Goal: Information Seeking & Learning: Learn about a topic

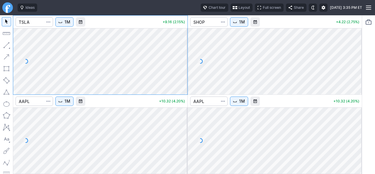
click at [233, 8] on span "button" at bounding box center [235, 7] width 4 height 5
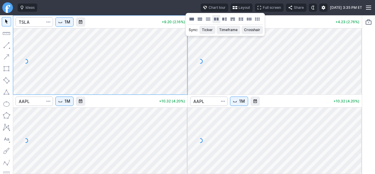
click at [217, 17] on button "Layout" at bounding box center [216, 19] width 8 height 8
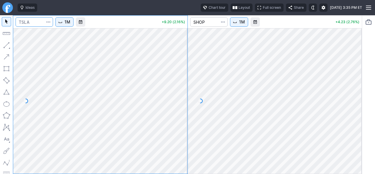
click at [36, 21] on input "Search" at bounding box center [35, 21] width 38 height 9
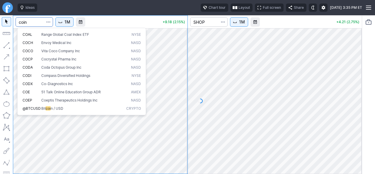
type input "coin"
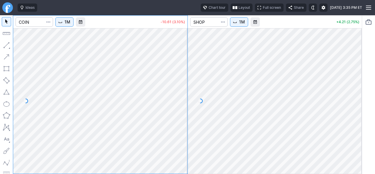
click at [69, 23] on span "1M" at bounding box center [67, 22] width 6 height 6
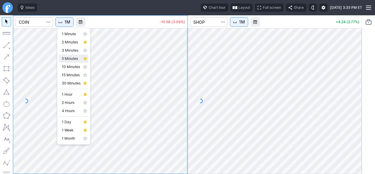
click at [71, 59] on span "5 Minutes" at bounding box center [71, 59] width 19 height 6
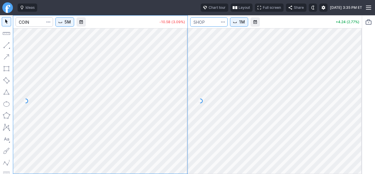
click at [214, 25] on input "Search" at bounding box center [209, 21] width 38 height 9
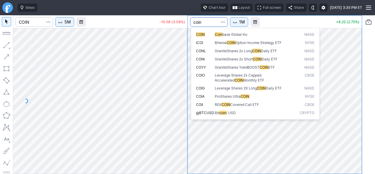
type input "coin"
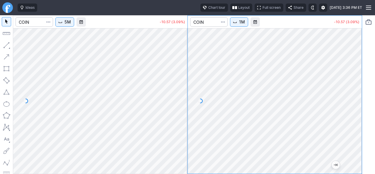
drag, startPoint x: 355, startPoint y: 136, endPoint x: 350, endPoint y: 141, distance: 6.8
click at [350, 141] on div at bounding box center [356, 99] width 12 height 131
drag, startPoint x: 358, startPoint y: 130, endPoint x: 358, endPoint y: 96, distance: 34.6
click at [358, 98] on div at bounding box center [356, 99] width 12 height 131
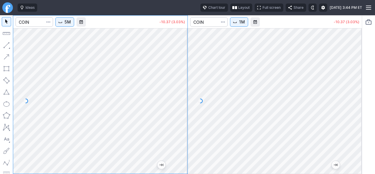
click at [358, 77] on div at bounding box center [356, 99] width 12 height 131
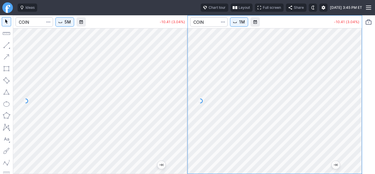
drag, startPoint x: 353, startPoint y: 102, endPoint x: 360, endPoint y: 69, distance: 33.9
click at [360, 69] on div at bounding box center [356, 99] width 12 height 131
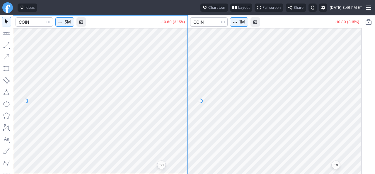
drag, startPoint x: 179, startPoint y: 106, endPoint x: 177, endPoint y: 117, distance: 11.1
click at [178, 117] on div at bounding box center [181, 99] width 12 height 131
drag, startPoint x: 183, startPoint y: 112, endPoint x: 181, endPoint y: 78, distance: 34.7
click at [181, 78] on div at bounding box center [181, 99] width 12 height 131
drag, startPoint x: 180, startPoint y: 99, endPoint x: 180, endPoint y: 110, distance: 10.3
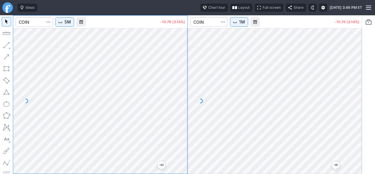
click at [181, 109] on div at bounding box center [181, 99] width 12 height 131
drag, startPoint x: 184, startPoint y: 84, endPoint x: 178, endPoint y: 104, distance: 20.9
click at [183, 101] on div at bounding box center [181, 99] width 12 height 131
drag, startPoint x: 183, startPoint y: 86, endPoint x: 177, endPoint y: 140, distance: 54.6
click at [179, 139] on div at bounding box center [181, 99] width 12 height 131
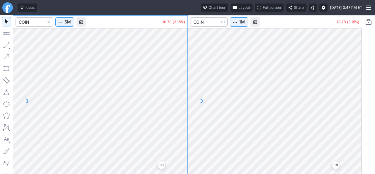
drag, startPoint x: 180, startPoint y: 103, endPoint x: 177, endPoint y: 66, distance: 37.0
click at [177, 66] on div at bounding box center [181, 99] width 12 height 131
drag, startPoint x: 182, startPoint y: 127, endPoint x: 180, endPoint y: 97, distance: 30.3
click at [181, 100] on div at bounding box center [181, 99] width 12 height 131
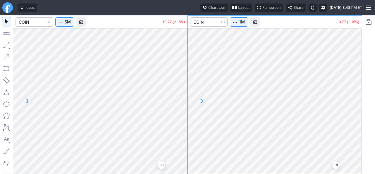
drag, startPoint x: 355, startPoint y: 78, endPoint x: 356, endPoint y: 85, distance: 7.1
click at [356, 85] on div at bounding box center [356, 99] width 12 height 131
click at [344, 111] on div at bounding box center [275, 100] width 174 height 145
drag, startPoint x: 186, startPoint y: 97, endPoint x: 178, endPoint y: 103, distance: 10.7
click at [183, 103] on div at bounding box center [181, 99] width 12 height 131
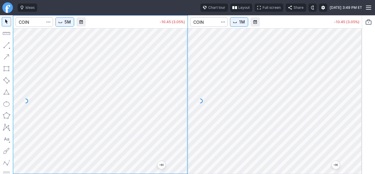
drag, startPoint x: 182, startPoint y: 106, endPoint x: 178, endPoint y: 127, distance: 21.2
click at [181, 127] on div at bounding box center [181, 99] width 12 height 131
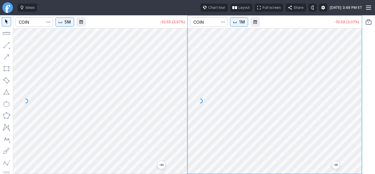
drag, startPoint x: 356, startPoint y: 80, endPoint x: 350, endPoint y: 117, distance: 37.5
click at [358, 117] on div at bounding box center [356, 99] width 12 height 131
click at [352, 110] on div at bounding box center [275, 100] width 174 height 145
drag, startPoint x: 355, startPoint y: 109, endPoint x: 355, endPoint y: 81, distance: 27.5
click at [355, 81] on div at bounding box center [356, 99] width 12 height 131
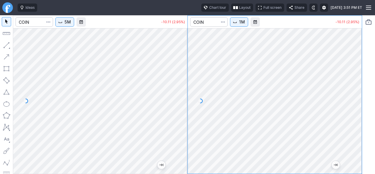
drag, startPoint x: 185, startPoint y: 96, endPoint x: 186, endPoint y: 125, distance: 28.7
click at [188, 124] on div at bounding box center [181, 99] width 12 height 131
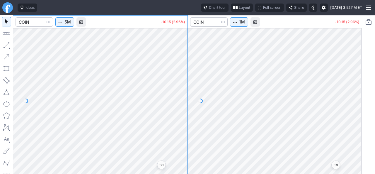
drag, startPoint x: 182, startPoint y: 130, endPoint x: 180, endPoint y: 89, distance: 41.1
click at [180, 89] on div at bounding box center [181, 99] width 12 height 131
drag, startPoint x: 350, startPoint y: 98, endPoint x: 351, endPoint y: 123, distance: 25.2
click at [355, 123] on div at bounding box center [356, 99] width 12 height 131
drag, startPoint x: 354, startPoint y: 106, endPoint x: 355, endPoint y: 112, distance: 5.6
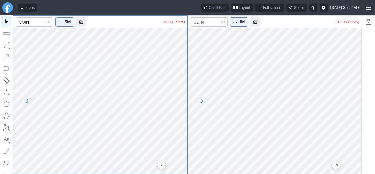
click at [355, 111] on div at bounding box center [356, 99] width 12 height 131
drag, startPoint x: 179, startPoint y: 97, endPoint x: 176, endPoint y: 138, distance: 41.1
click at [181, 145] on div at bounding box center [181, 99] width 12 height 131
drag, startPoint x: 361, startPoint y: 102, endPoint x: 356, endPoint y: 112, distance: 11.8
click at [359, 111] on div at bounding box center [356, 99] width 12 height 131
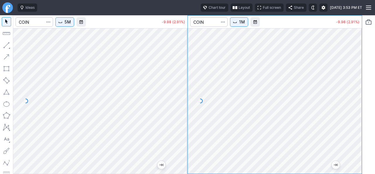
click at [372, 109] on div "5M -9.98 (2.91%) 1M -9.98 (2.91%)" at bounding box center [187, 94] width 375 height 159
click at [352, 110] on div at bounding box center [275, 100] width 174 height 145
drag, startPoint x: 358, startPoint y: 128, endPoint x: 359, endPoint y: 73, distance: 55.1
click at [359, 73] on div at bounding box center [356, 99] width 12 height 131
drag, startPoint x: 356, startPoint y: 137, endPoint x: 363, endPoint y: 121, distance: 17.6
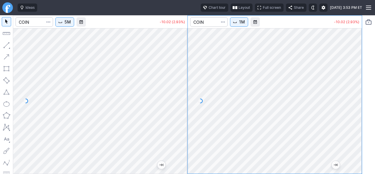
click at [363, 121] on div "5M -10.02 (2.93%) 1M -10.02 (2.93%)" at bounding box center [187, 94] width 375 height 159
click at [40, 21] on input "Search" at bounding box center [35, 21] width 38 height 9
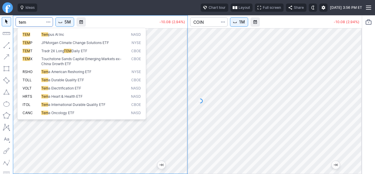
type input "tem"
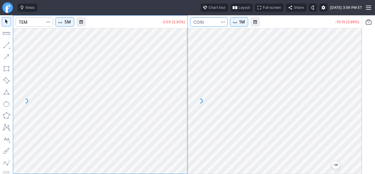
click at [211, 23] on input "Search" at bounding box center [209, 21] width 38 height 9
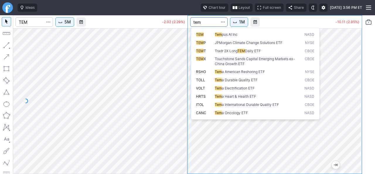
type input "tem"
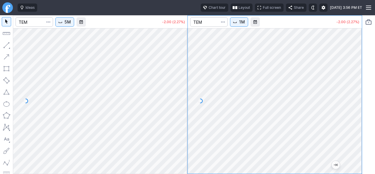
click at [361, 92] on div at bounding box center [275, 100] width 174 height 145
drag, startPoint x: 358, startPoint y: 75, endPoint x: 355, endPoint y: 79, distance: 5.0
click at [356, 79] on div at bounding box center [356, 99] width 12 height 131
click at [179, 72] on div at bounding box center [181, 99] width 12 height 131
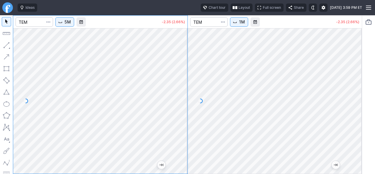
drag, startPoint x: 359, startPoint y: 98, endPoint x: 350, endPoint y: 112, distance: 16.9
click at [360, 109] on div at bounding box center [356, 99] width 12 height 131
drag, startPoint x: 183, startPoint y: 132, endPoint x: 183, endPoint y: 71, distance: 61.8
click at [183, 71] on div at bounding box center [181, 99] width 12 height 131
drag, startPoint x: 182, startPoint y: 104, endPoint x: 176, endPoint y: 120, distance: 16.9
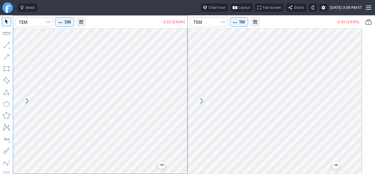
click at [182, 119] on div at bounding box center [181, 99] width 12 height 131
drag, startPoint x: 359, startPoint y: 88, endPoint x: 351, endPoint y: 108, distance: 21.8
click at [355, 107] on div at bounding box center [356, 99] width 12 height 131
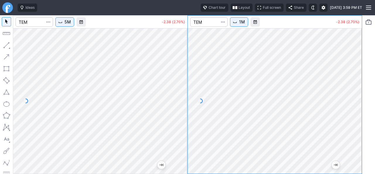
click at [355, 100] on div at bounding box center [275, 100] width 174 height 145
click at [359, 86] on div at bounding box center [275, 100] width 174 height 145
drag, startPoint x: 352, startPoint y: 136, endPoint x: 360, endPoint y: 79, distance: 58.0
click at [360, 79] on div at bounding box center [356, 99] width 12 height 131
drag, startPoint x: 358, startPoint y: 125, endPoint x: 358, endPoint y: 77, distance: 47.5
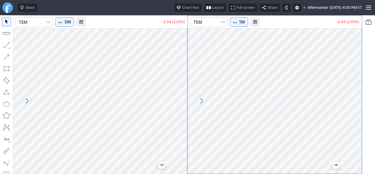
click at [358, 78] on div at bounding box center [356, 99] width 12 height 131
drag, startPoint x: 358, startPoint y: 84, endPoint x: 358, endPoint y: 104, distance: 19.9
click at [358, 105] on div at bounding box center [356, 99] width 12 height 131
drag, startPoint x: 357, startPoint y: 88, endPoint x: 356, endPoint y: 96, distance: 7.9
click at [356, 96] on div at bounding box center [356, 99] width 12 height 131
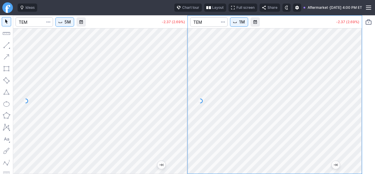
drag, startPoint x: 353, startPoint y: 112, endPoint x: 351, endPoint y: 123, distance: 11.6
click at [352, 123] on div at bounding box center [356, 99] width 12 height 131
click at [178, 102] on div "5M -2.37 (2.69%) +0.23 (0.27%) 1M -2.37 (2.69%) +0.23 (0.27%)" at bounding box center [187, 94] width 349 height 159
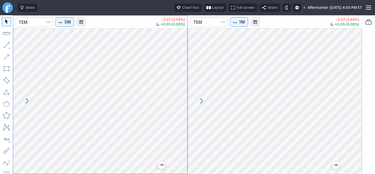
click at [174, 106] on div at bounding box center [100, 100] width 174 height 145
drag, startPoint x: 183, startPoint y: 89, endPoint x: 180, endPoint y: 96, distance: 8.2
click at [180, 96] on div at bounding box center [181, 99] width 12 height 131
drag, startPoint x: 182, startPoint y: 76, endPoint x: 181, endPoint y: 93, distance: 17.6
click at [183, 91] on div at bounding box center [181, 99] width 12 height 131
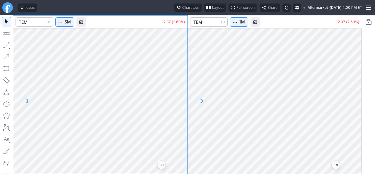
drag, startPoint x: 181, startPoint y: 130, endPoint x: 185, endPoint y: 76, distance: 54.1
click at [185, 76] on div at bounding box center [181, 99] width 12 height 131
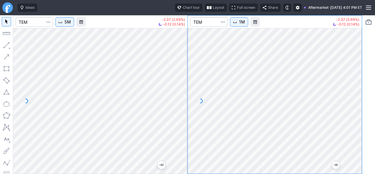
click at [356, 116] on div at bounding box center [275, 100] width 174 height 145
drag, startPoint x: 355, startPoint y: 135, endPoint x: 359, endPoint y: 112, distance: 23.3
click at [359, 112] on div at bounding box center [356, 99] width 12 height 131
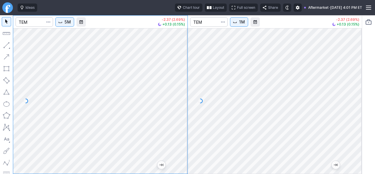
drag, startPoint x: 183, startPoint y: 106, endPoint x: 178, endPoint y: 114, distance: 9.5
click at [180, 114] on div at bounding box center [181, 99] width 12 height 131
drag, startPoint x: 178, startPoint y: 127, endPoint x: 186, endPoint y: 96, distance: 31.8
click at [186, 96] on div at bounding box center [181, 99] width 12 height 131
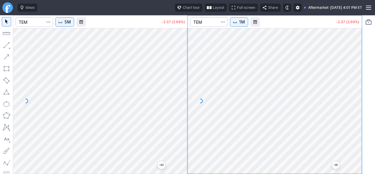
click at [268, 119] on div at bounding box center [275, 100] width 174 height 145
drag, startPoint x: 350, startPoint y: 117, endPoint x: 188, endPoint y: 100, distance: 163.6
click at [188, 100] on div "5M -2.37 (2.69%) 1M -2.37 (2.69%)" at bounding box center [187, 94] width 349 height 159
drag, startPoint x: 356, startPoint y: 118, endPoint x: 351, endPoint y: 98, distance: 20.0
click at [358, 99] on div at bounding box center [356, 99] width 12 height 131
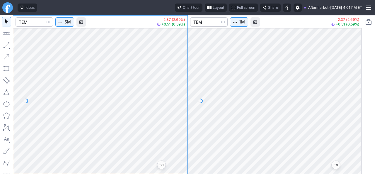
drag, startPoint x: 181, startPoint y: 81, endPoint x: 179, endPoint y: 94, distance: 12.9
click at [180, 94] on div at bounding box center [181, 99] width 12 height 131
click at [184, 95] on div at bounding box center [181, 99] width 12 height 131
drag, startPoint x: 187, startPoint y: 99, endPoint x: 185, endPoint y: 86, distance: 12.8
click at [185, 86] on div at bounding box center [181, 99] width 12 height 131
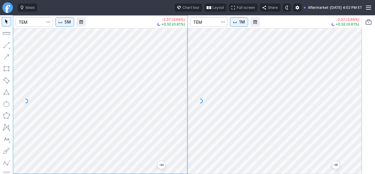
click at [62, 24] on span "Interval" at bounding box center [60, 22] width 5 height 5
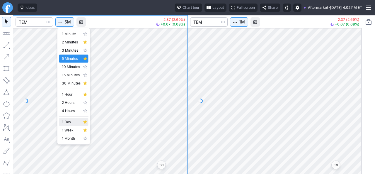
click at [70, 122] on span "1 Day" at bounding box center [71, 122] width 19 height 6
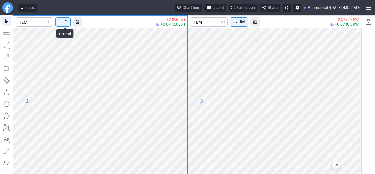
click at [60, 24] on button "D" at bounding box center [62, 21] width 15 height 9
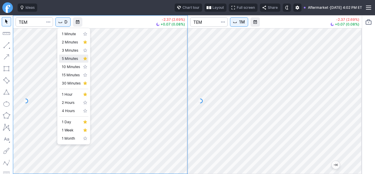
click at [64, 56] on span "5 Minutes" at bounding box center [71, 59] width 19 height 6
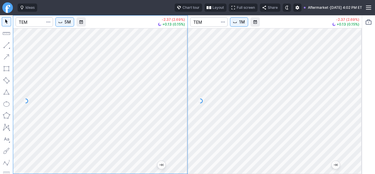
drag, startPoint x: 185, startPoint y: 101, endPoint x: 183, endPoint y: 127, distance: 25.9
click at [183, 126] on div at bounding box center [181, 99] width 12 height 131
click at [356, 103] on div at bounding box center [356, 99] width 12 height 131
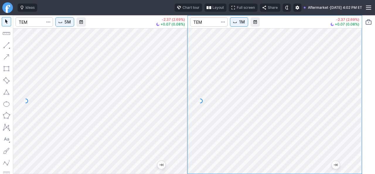
drag, startPoint x: 354, startPoint y: 84, endPoint x: 354, endPoint y: 100, distance: 16.1
click at [354, 100] on div at bounding box center [356, 99] width 12 height 131
drag, startPoint x: 359, startPoint y: 77, endPoint x: 359, endPoint y: 80, distance: 3.5
click at [360, 79] on div at bounding box center [356, 99] width 12 height 131
drag, startPoint x: 355, startPoint y: 67, endPoint x: 353, endPoint y: 103, distance: 36.1
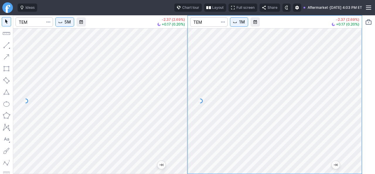
click at [358, 103] on div at bounding box center [356, 99] width 12 height 131
click at [354, 114] on div at bounding box center [275, 100] width 174 height 145
drag, startPoint x: 355, startPoint y: 130, endPoint x: 361, endPoint y: 91, distance: 38.7
click at [361, 91] on div at bounding box center [356, 99] width 12 height 131
click at [189, 86] on div "5M -2.37 (2.69%) +0.17 (0.20%) 1M -2.37 (2.69%) +0.17 (0.20%)" at bounding box center [187, 94] width 349 height 159
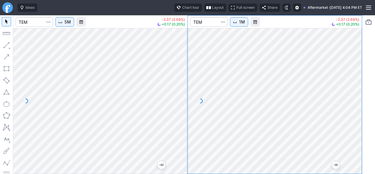
click at [358, 125] on div at bounding box center [356, 99] width 12 height 131
drag, startPoint x: 358, startPoint y: 136, endPoint x: 359, endPoint y: 108, distance: 27.9
click at [359, 108] on div at bounding box center [356, 99] width 12 height 131
drag, startPoint x: 351, startPoint y: 111, endPoint x: 350, endPoint y: 115, distance: 4.2
click at [351, 115] on div at bounding box center [356, 99] width 12 height 131
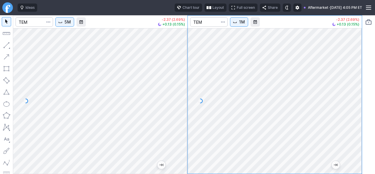
drag, startPoint x: 357, startPoint y: 95, endPoint x: 357, endPoint y: 100, distance: 5.0
click at [357, 97] on div at bounding box center [356, 99] width 12 height 131
drag, startPoint x: 358, startPoint y: 98, endPoint x: 357, endPoint y: 107, distance: 8.3
click at [357, 106] on div at bounding box center [356, 99] width 12 height 131
click at [356, 107] on div at bounding box center [356, 99] width 12 height 131
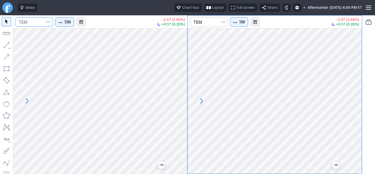
click at [26, 24] on input "Search" at bounding box center [35, 21] width 38 height 9
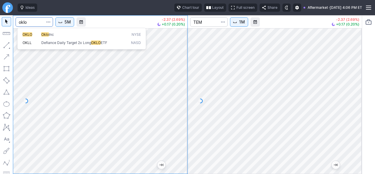
type input "oklo"
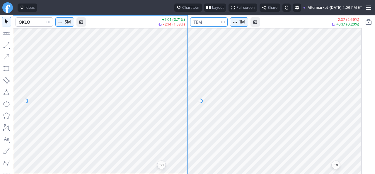
click at [207, 23] on input "Search" at bounding box center [209, 21] width 38 height 9
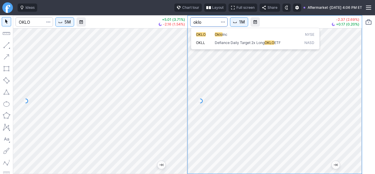
type input "oklo"
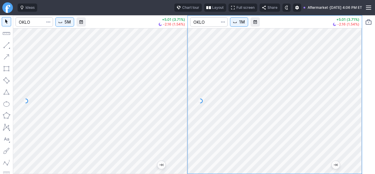
click at [375, 108] on html "Ideas Chart tour Layout Full screen Share Aftermarket · Mon SEP 22 2025 4:06 PM…" at bounding box center [187, 87] width 375 height 174
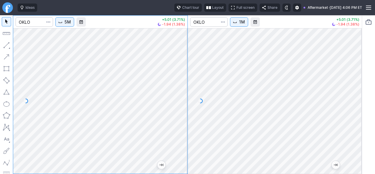
drag, startPoint x: 181, startPoint y: 121, endPoint x: 177, endPoint y: 133, distance: 12.4
click at [177, 133] on div at bounding box center [181, 99] width 12 height 131
click at [171, 111] on div at bounding box center [100, 100] width 174 height 145
drag, startPoint x: 181, startPoint y: 133, endPoint x: 185, endPoint y: 110, distance: 23.8
click at [185, 110] on div at bounding box center [181, 99] width 12 height 131
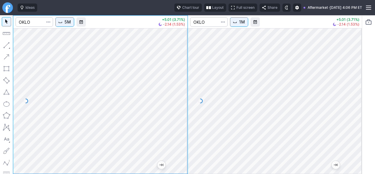
drag, startPoint x: 182, startPoint y: 74, endPoint x: 181, endPoint y: 109, distance: 34.6
click at [185, 108] on div at bounding box center [181, 99] width 12 height 131
drag, startPoint x: 179, startPoint y: 101, endPoint x: 181, endPoint y: 93, distance: 9.0
click at [181, 93] on div at bounding box center [181, 99] width 12 height 131
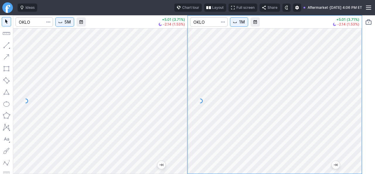
drag, startPoint x: 359, startPoint y: 142, endPoint x: 361, endPoint y: 109, distance: 33.5
click at [364, 113] on div "5M +5.01 (3.71%) -2.14 (1.53%) 1M +5.01 (3.71%) -2.14 (1.53%)" at bounding box center [187, 94] width 375 height 159
drag, startPoint x: 353, startPoint y: 127, endPoint x: 351, endPoint y: 101, distance: 26.7
click at [358, 98] on div at bounding box center [356, 99] width 12 height 131
drag, startPoint x: 354, startPoint y: 121, endPoint x: 353, endPoint y: 125, distance: 3.9
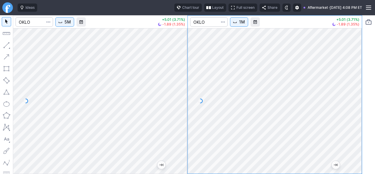
click at [353, 125] on div at bounding box center [356, 99] width 12 height 131
click at [189, 99] on div "5M +5.01 (3.71%) -1.89 (1.35%) 1M +5.01 (3.71%) -1.89 (1.35%)" at bounding box center [187, 94] width 349 height 159
drag, startPoint x: 185, startPoint y: 131, endPoint x: 350, endPoint y: 108, distance: 166.9
click at [354, 108] on div at bounding box center [275, 100] width 174 height 145
click at [341, 32] on div at bounding box center [275, 100] width 174 height 145
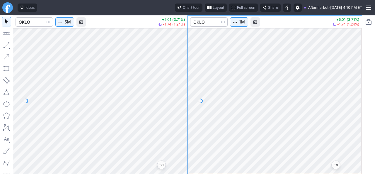
drag, startPoint x: 355, startPoint y: 93, endPoint x: 357, endPoint y: 137, distance: 43.7
click at [358, 137] on div at bounding box center [356, 99] width 12 height 131
drag, startPoint x: 176, startPoint y: 124, endPoint x: 176, endPoint y: 106, distance: 18.5
click at [176, 106] on div at bounding box center [181, 99] width 12 height 131
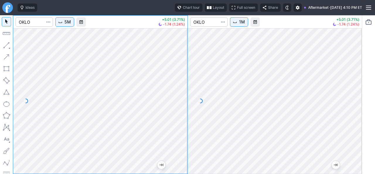
drag, startPoint x: 182, startPoint y: 119, endPoint x: 183, endPoint y: 87, distance: 32.3
click at [183, 87] on div at bounding box center [181, 99] width 12 height 131
drag, startPoint x: 353, startPoint y: 137, endPoint x: 353, endPoint y: 121, distance: 15.8
click at [353, 121] on div at bounding box center [356, 99] width 12 height 131
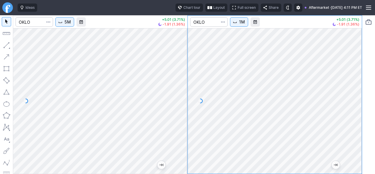
drag, startPoint x: 354, startPoint y: 115, endPoint x: 356, endPoint y: 130, distance: 15.0
click at [356, 130] on div at bounding box center [356, 99] width 12 height 131
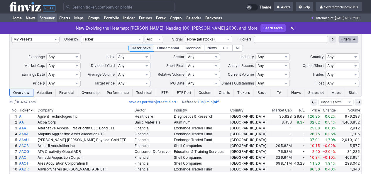
click at [44, 39] on select "My Presets -Save Screen -Edit Screens s: $100-2000 ATR>3 s: $200-2000 ATR=4-60 …" at bounding box center [35, 39] width 48 height 7
click at [11, 36] on select "My Presets -Save Screen -Edit Screens s: $100-2000 ATR>3 s: $200-2000 ATR=4-60 …" at bounding box center [35, 39] width 48 height 7
select select "My Presets"
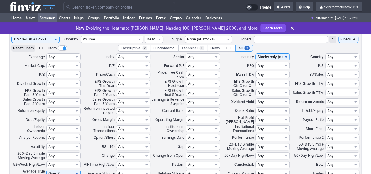
click at [78, 7] on input "Search" at bounding box center [118, 6] width 111 height 9
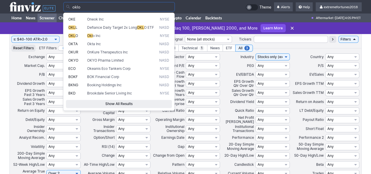
type input "oklo"
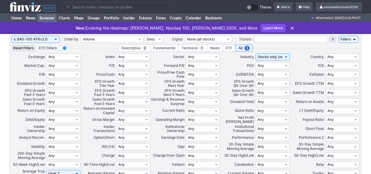
click at [24, 40] on select "My Presets -Save Screen -Edit Screens s: $100-2000 ATR>3 s: $200-2000 ATR=4-60 …" at bounding box center [35, 39] width 48 height 7
click at [11, 36] on select "My Presets -Save Screen -Edit Screens s: $100-2000 ATR>3 s: $200-2000 ATR=4-60 …" at bounding box center [35, 39] width 48 height 7
select select "My Presets"
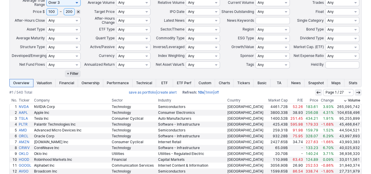
scroll to position [205, 0]
